Goal: Transaction & Acquisition: Purchase product/service

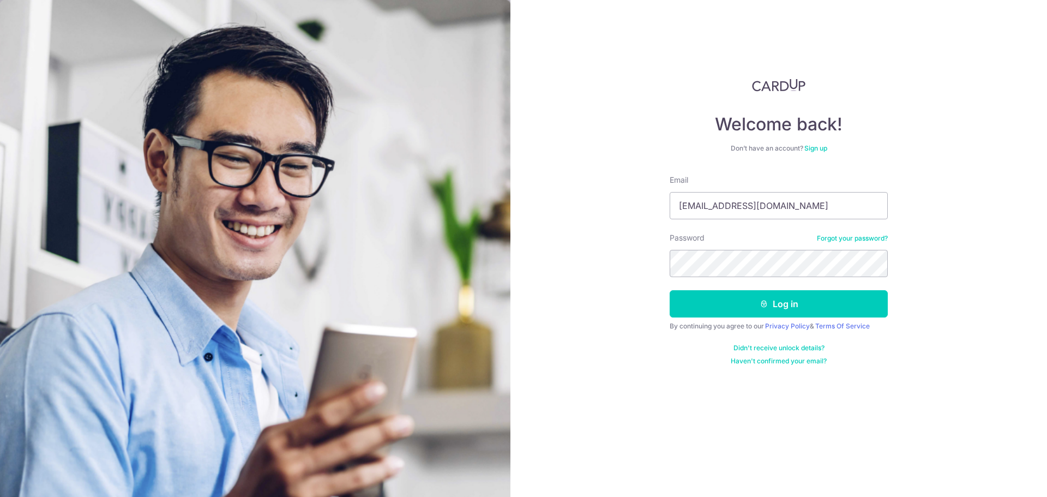
click at [713, 313] on button "Log in" at bounding box center [779, 303] width 218 height 27
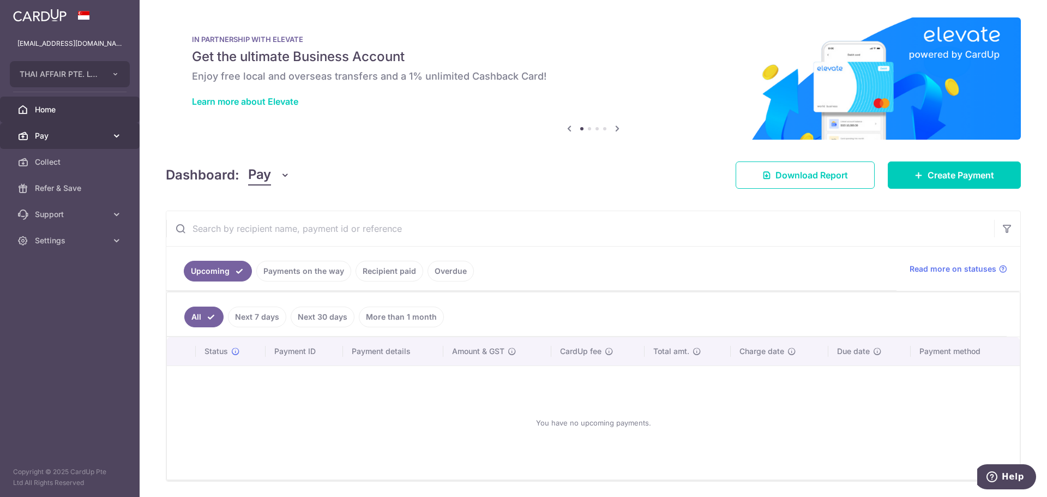
click at [62, 139] on span "Pay" at bounding box center [71, 135] width 72 height 11
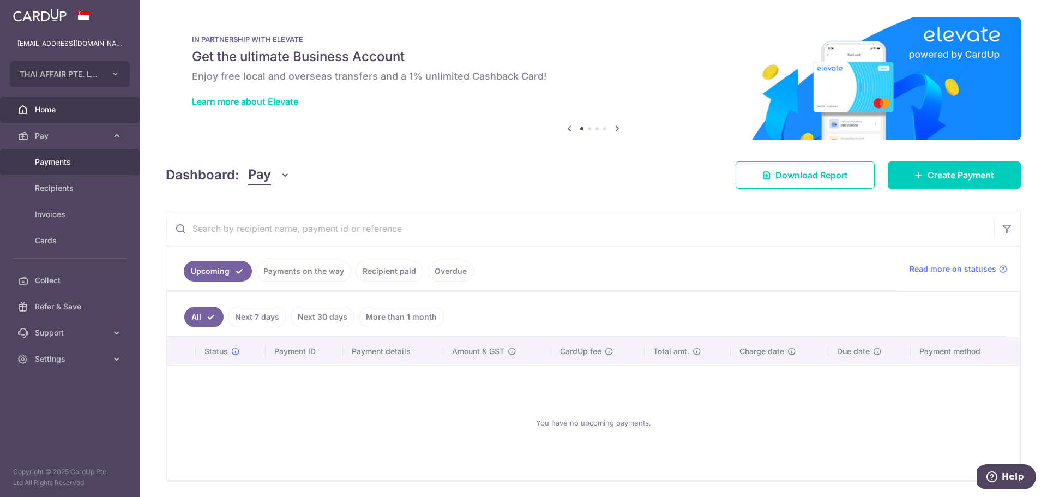
click at [59, 163] on span "Payments" at bounding box center [71, 162] width 72 height 11
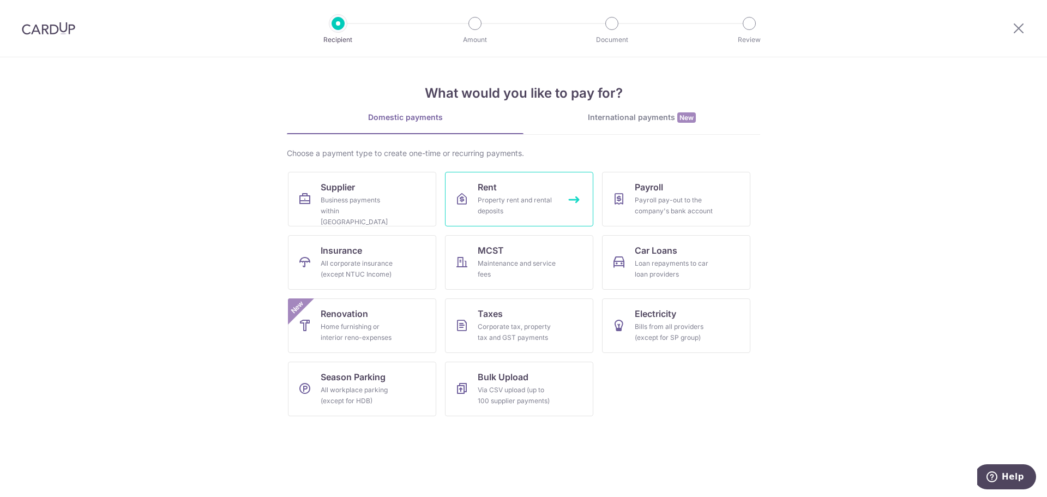
click at [526, 193] on link "Rent Property rent and rental deposits" at bounding box center [519, 199] width 148 height 55
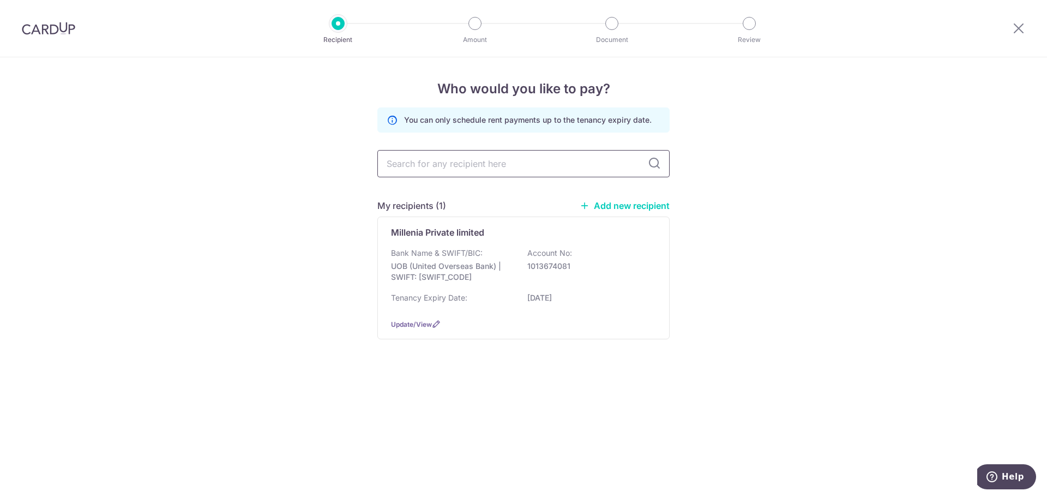
click at [541, 158] on input "text" at bounding box center [523, 163] width 292 height 27
click at [469, 270] on p "UOB (United Overseas Bank) | SWIFT: UOVBSGSGXXX" at bounding box center [452, 272] width 122 height 22
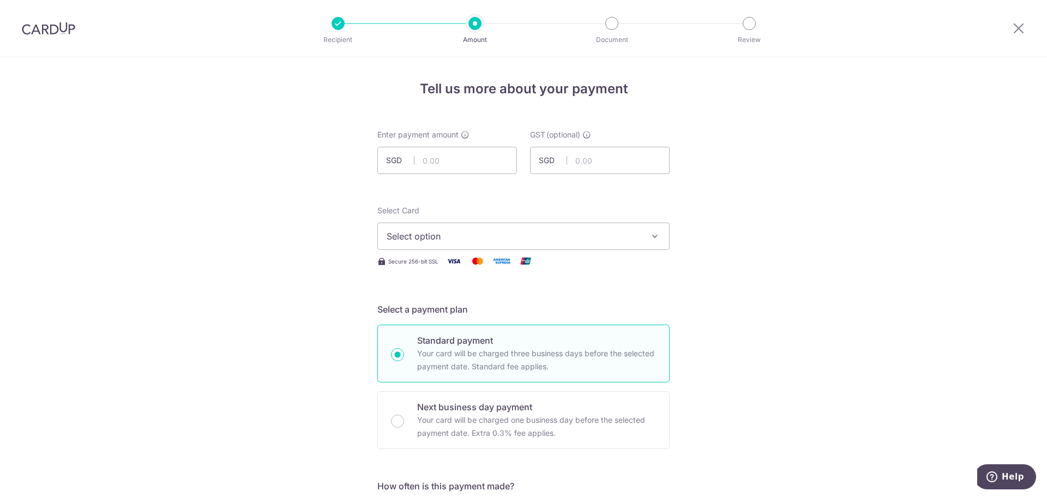
drag, startPoint x: 41, startPoint y: 31, endPoint x: 564, endPoint y: 50, distance: 523.9
click at [41, 31] on img at bounding box center [48, 28] width 53 height 13
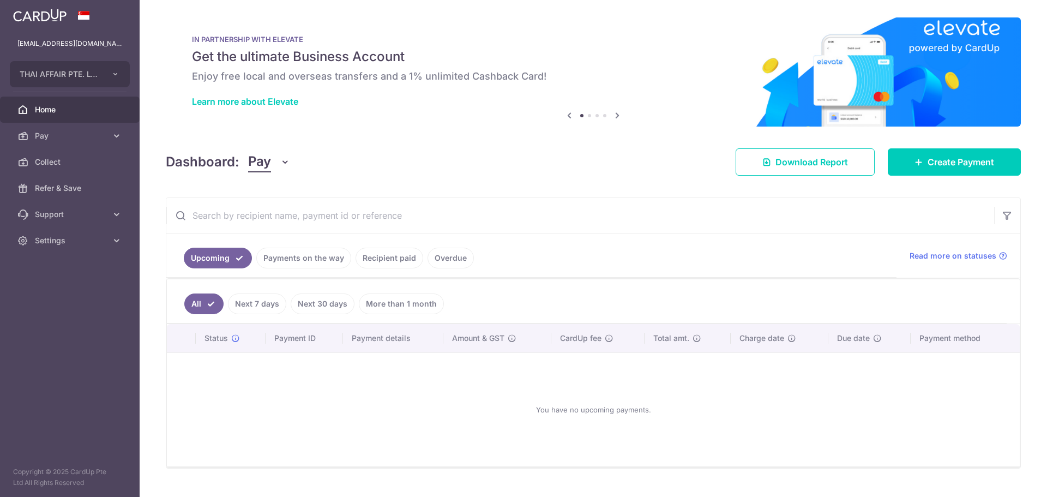
click at [402, 260] on link "Recipient paid" at bounding box center [390, 258] width 68 height 21
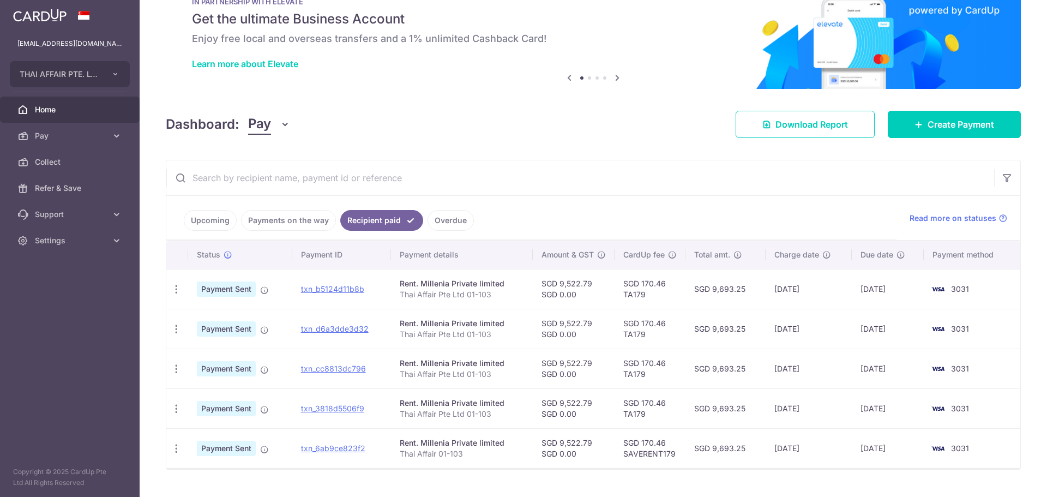
scroll to position [55, 0]
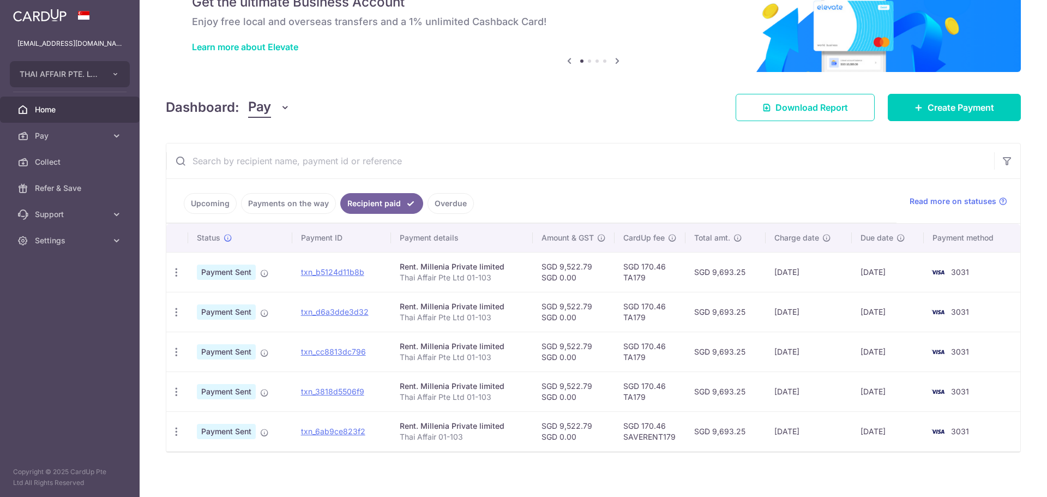
drag, startPoint x: 556, startPoint y: 266, endPoint x: 587, endPoint y: 267, distance: 31.1
click at [587, 267] on td "SGD 9,522.79 SGD 0.00" at bounding box center [574, 272] width 82 height 40
copy td "9,522.79"
click at [29, 131] on link "Pay" at bounding box center [70, 136] width 140 height 26
click at [52, 155] on link "Payments" at bounding box center [70, 162] width 140 height 26
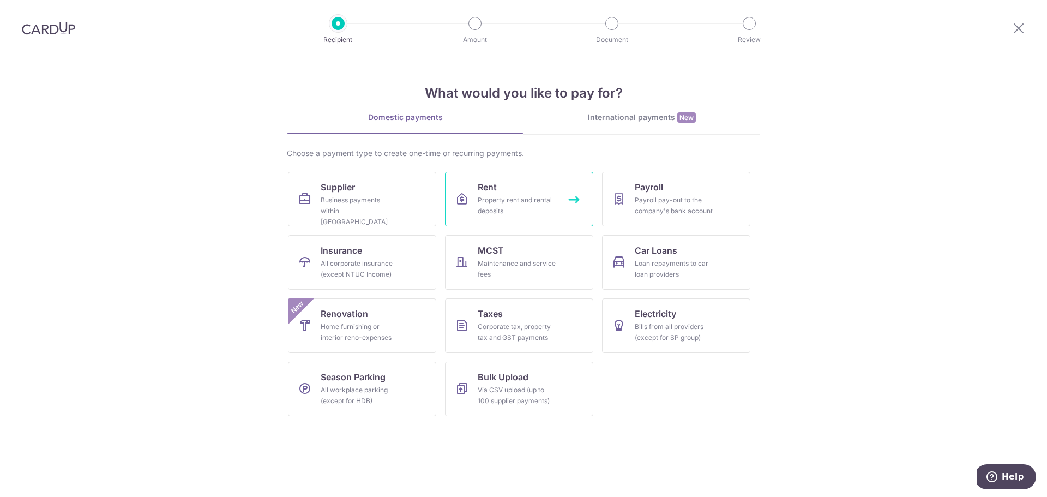
click at [528, 199] on div "Property rent and rental deposits" at bounding box center [517, 206] width 79 height 22
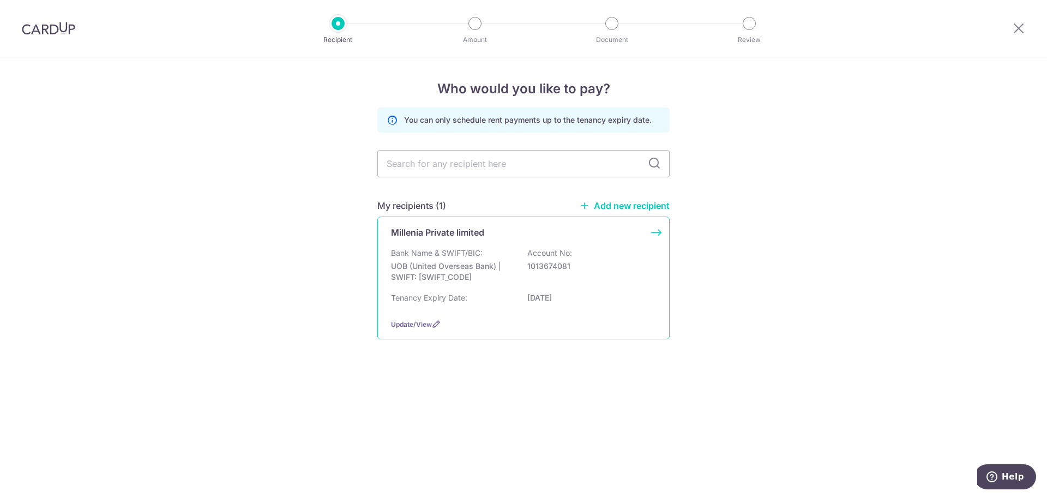
click at [450, 279] on p "UOB (United Overseas Bank) | SWIFT: [SWIFT_CODE]" at bounding box center [452, 272] width 122 height 22
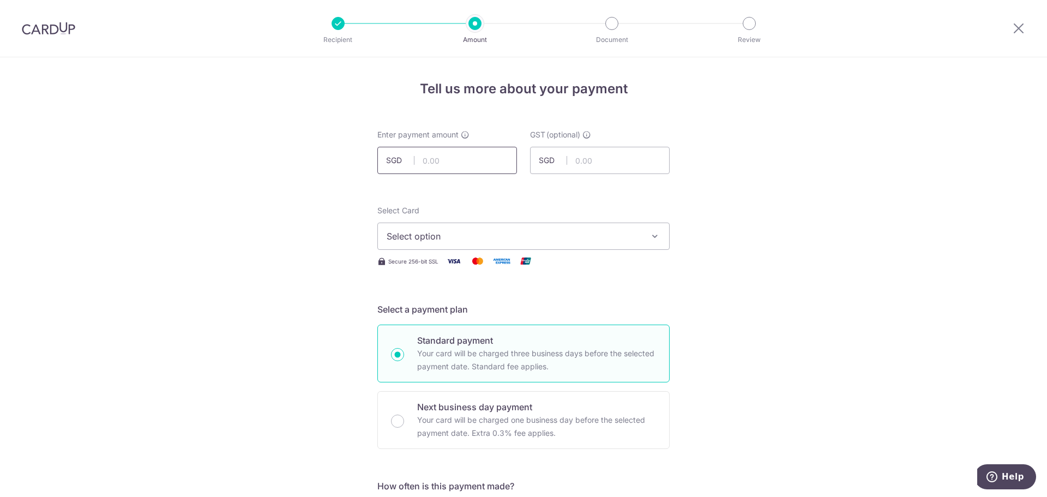
paste input "9,522.79"
type input "9,522.79"
click at [517, 235] on span "Select option" at bounding box center [514, 236] width 254 height 13
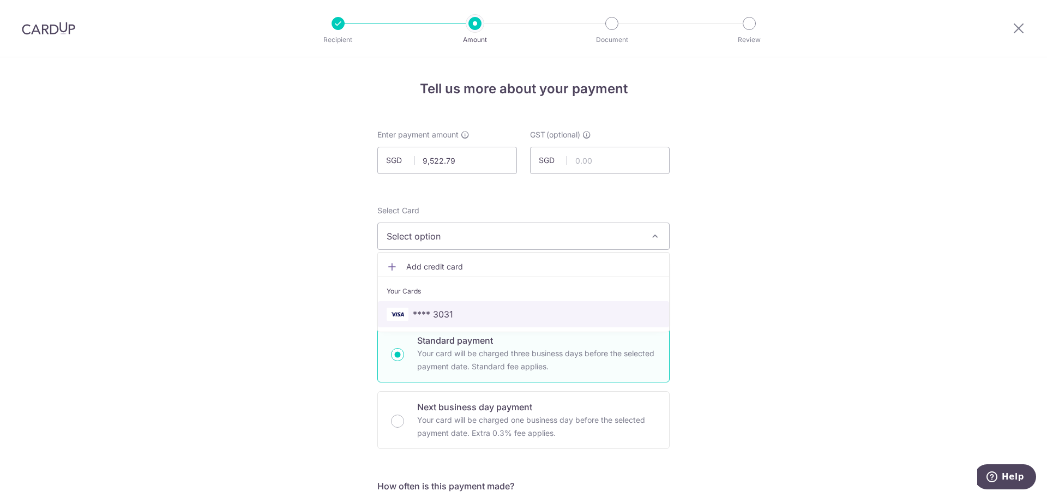
click at [495, 308] on span "**** 3031" at bounding box center [524, 314] width 274 height 13
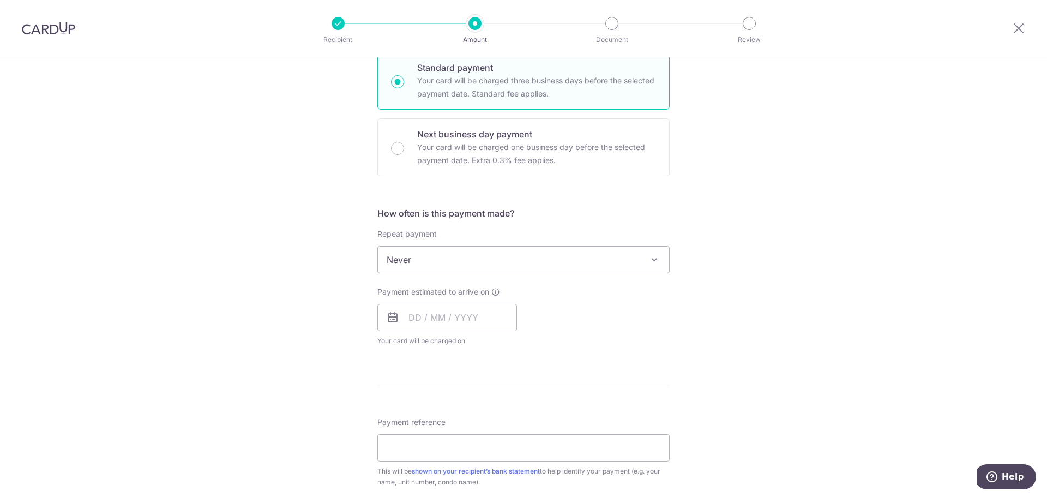
scroll to position [327, 0]
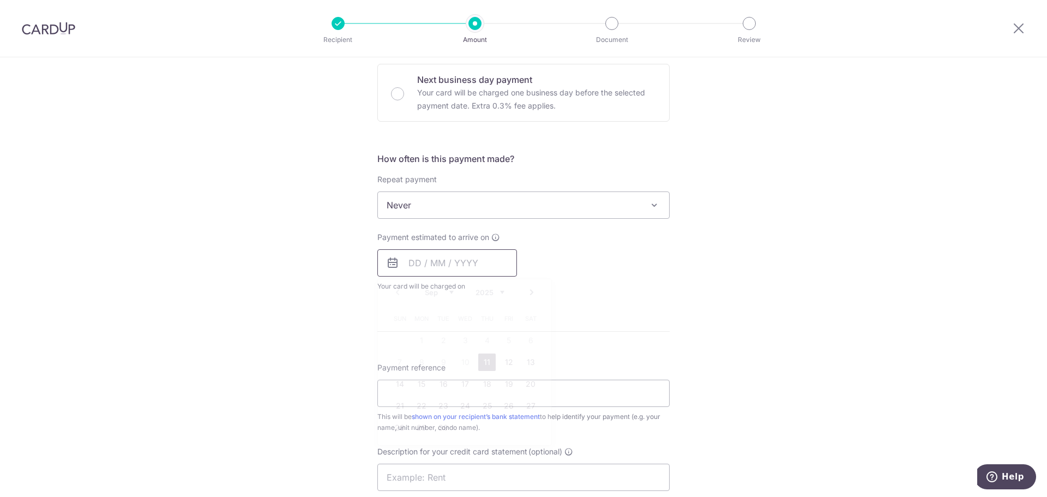
click at [423, 268] on input "text" at bounding box center [447, 262] width 140 height 27
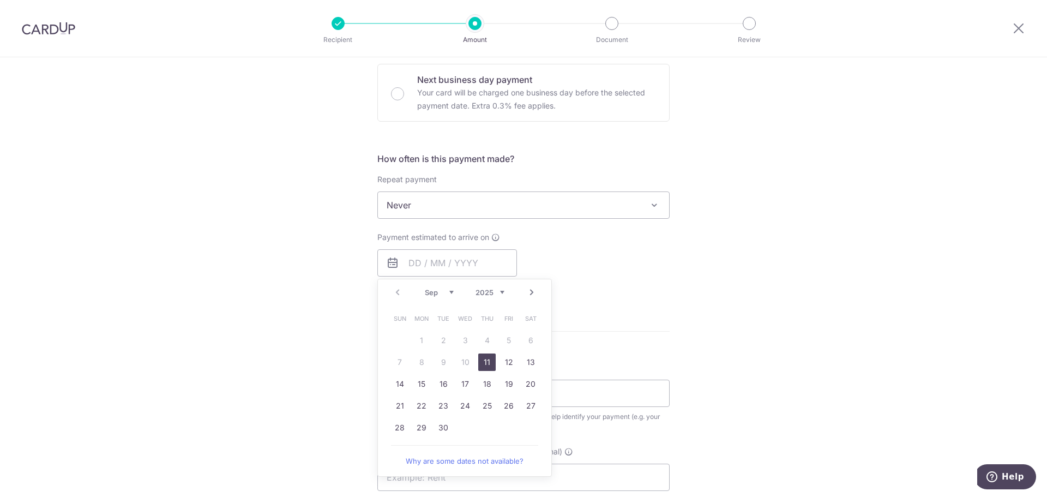
click at [488, 364] on link "11" at bounding box center [486, 361] width 17 height 17
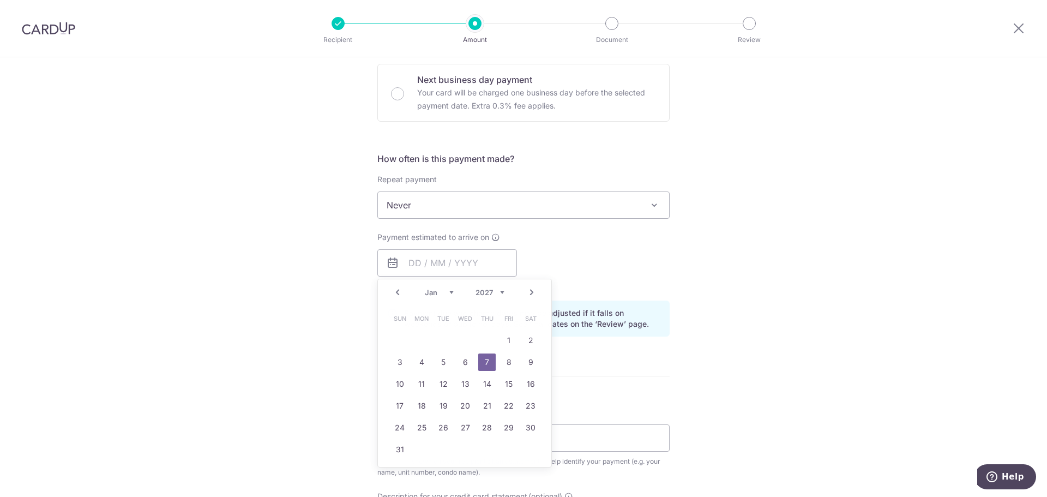
type input "11/09/2025"
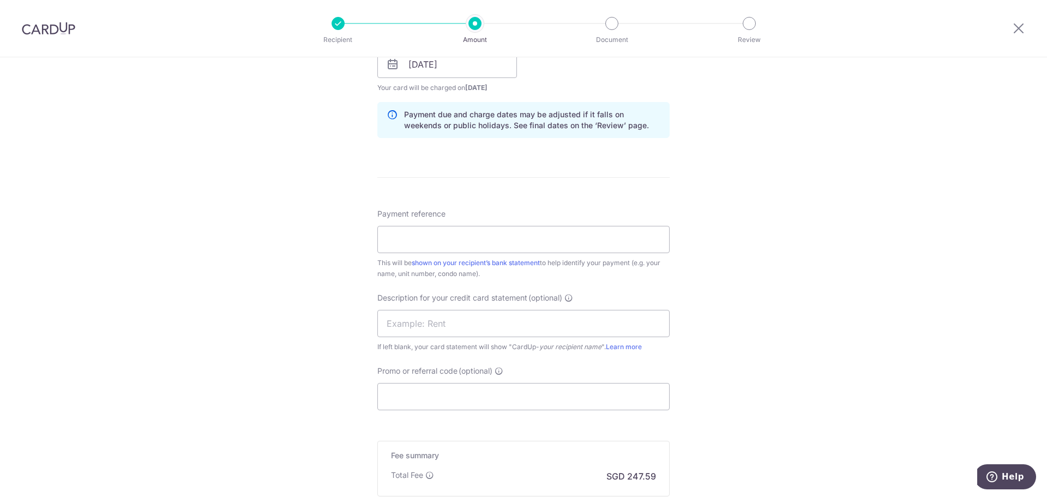
scroll to position [545, 0]
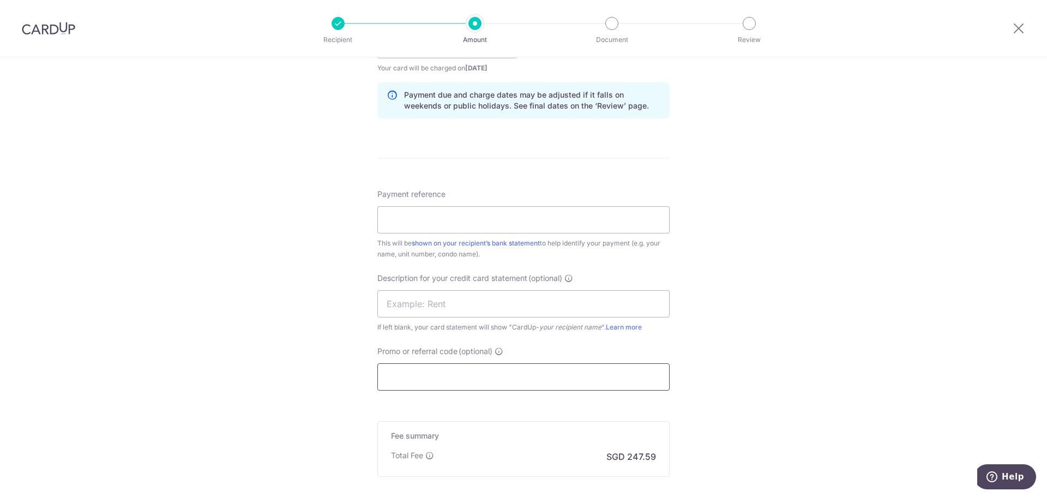
drag, startPoint x: 409, startPoint y: 379, endPoint x: 387, endPoint y: 372, distance: 22.9
click at [387, 372] on input "Promo or referral code (optional)" at bounding box center [523, 376] width 292 height 27
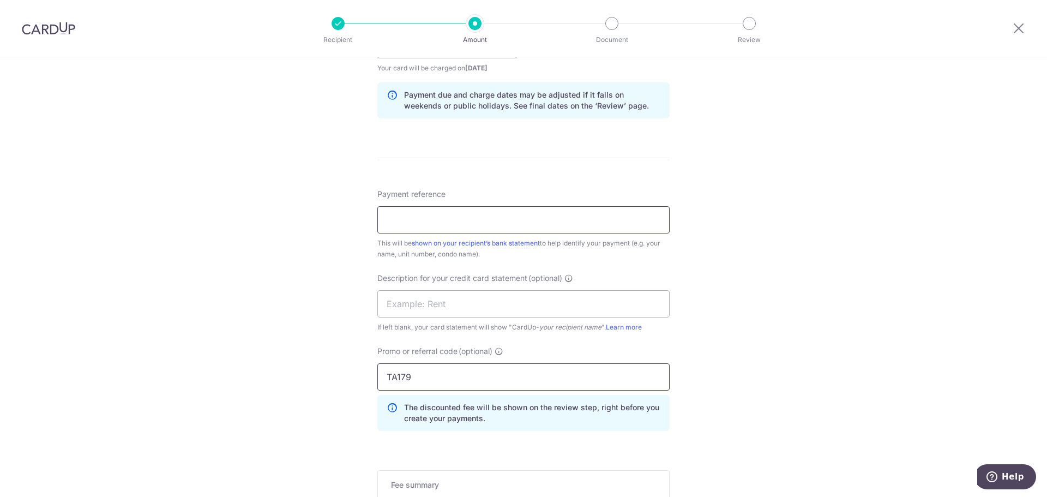
type input "TA179"
click at [429, 226] on input "Payment reference" at bounding box center [523, 219] width 292 height 27
type input "Thai Affair Pte Ltd 01-103"
click at [821, 253] on div "Tell us more about your payment Enter payment amount SGD 9,522.79 9522.79 GST (…" at bounding box center [523, 88] width 1047 height 1153
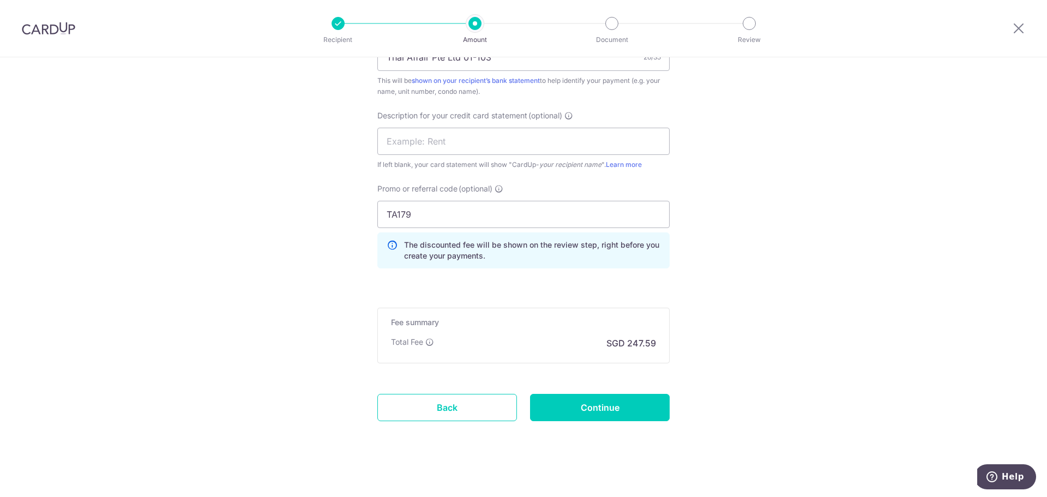
scroll to position [709, 0]
click at [624, 407] on input "Continue" at bounding box center [600, 406] width 140 height 27
type input "Create Schedule"
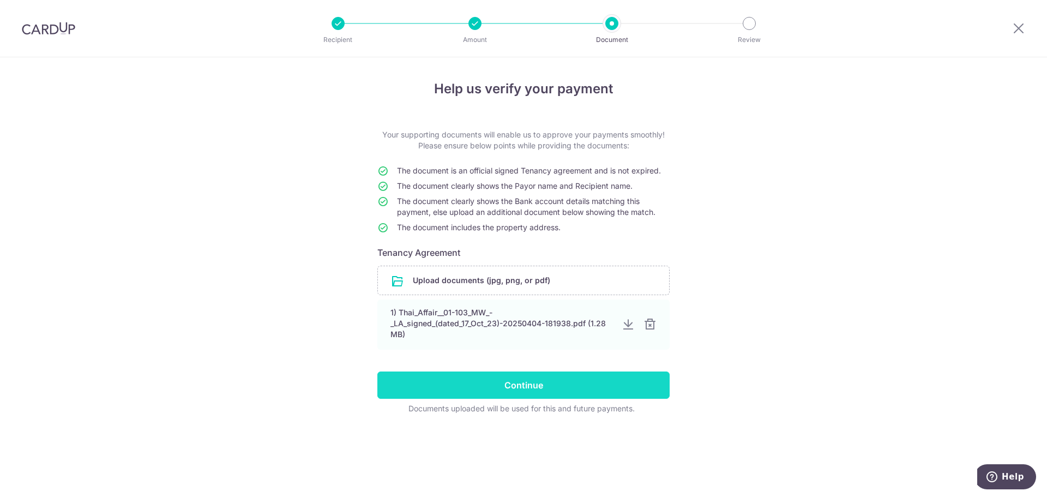
click at [504, 394] on input "Continue" at bounding box center [523, 384] width 292 height 27
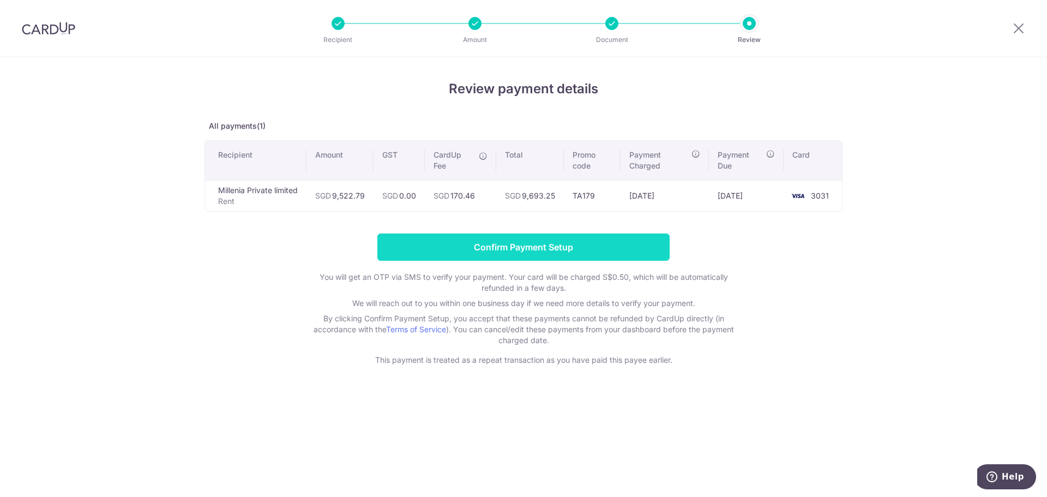
click at [483, 244] on input "Confirm Payment Setup" at bounding box center [523, 246] width 292 height 27
